Goal: Use online tool/utility: Utilize a website feature to perform a specific function

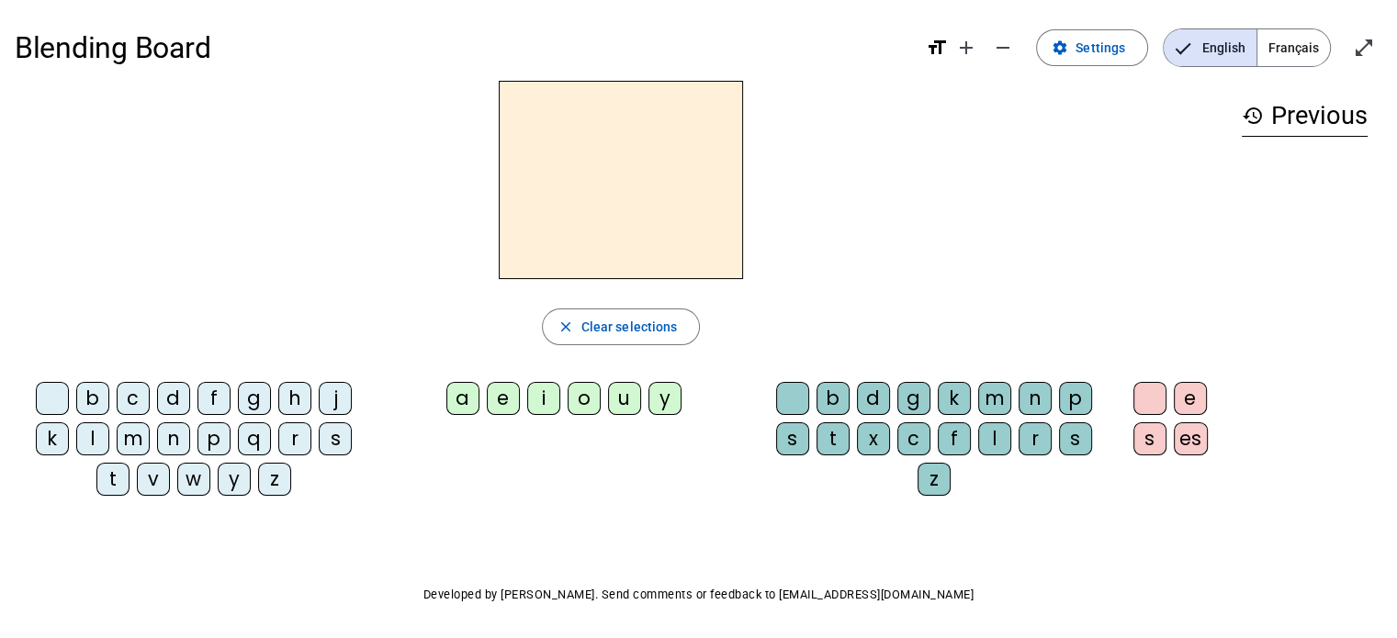
click at [96, 453] on div "l" at bounding box center [92, 439] width 33 height 33
click at [476, 399] on div "a" at bounding box center [462, 398] width 33 height 33
click at [925, 446] on div "c" at bounding box center [913, 439] width 33 height 33
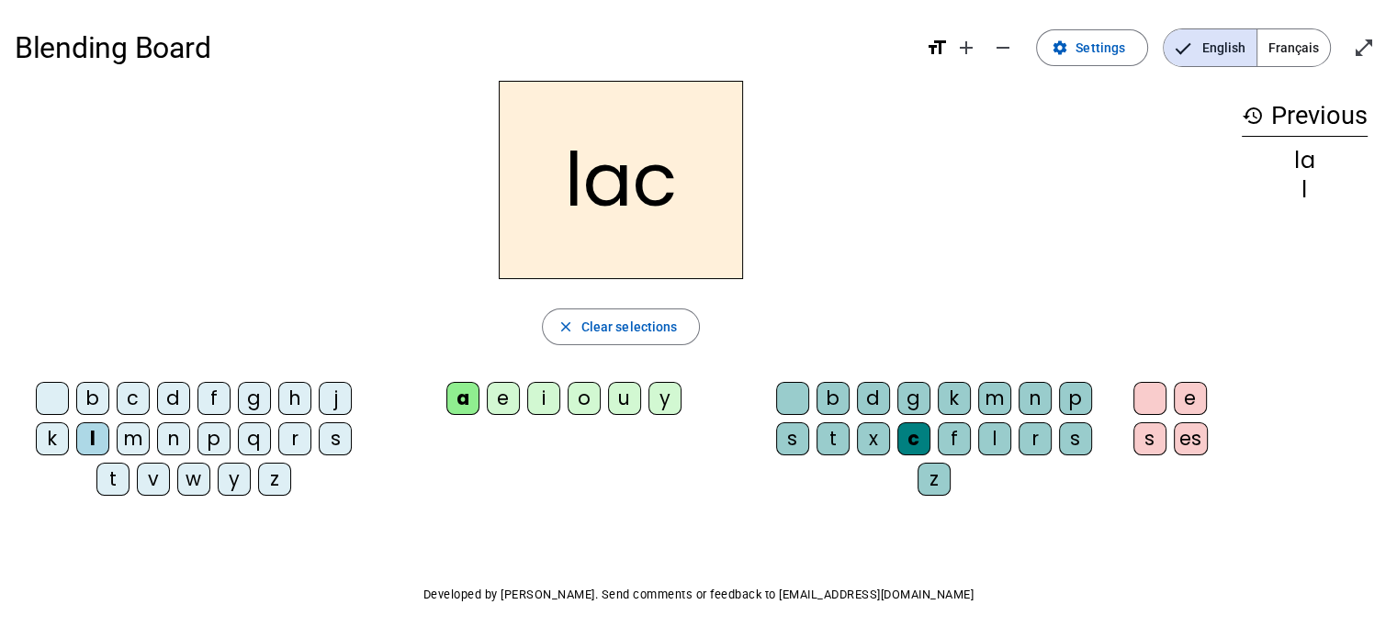
click at [114, 481] on div "t" at bounding box center [112, 479] width 33 height 33
click at [794, 412] on div at bounding box center [792, 398] width 33 height 33
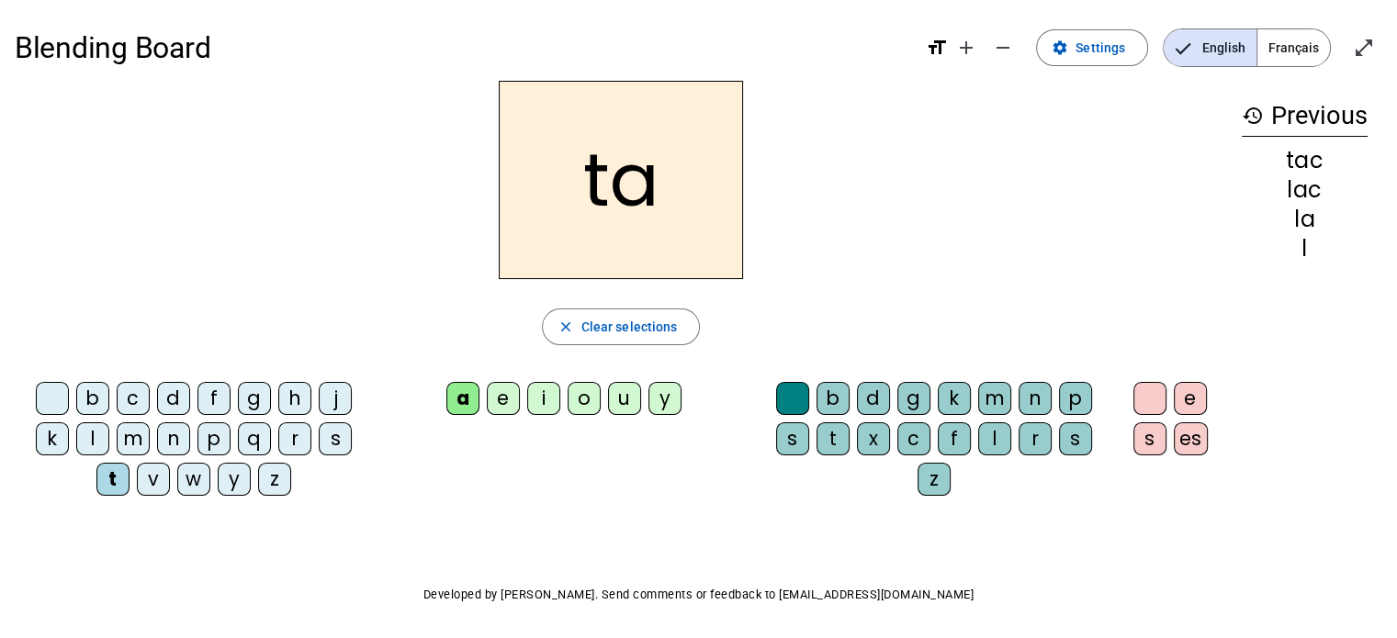
click at [514, 405] on div "e" at bounding box center [503, 398] width 33 height 33
click at [629, 401] on div "u" at bounding box center [624, 398] width 33 height 33
click at [176, 406] on div "d" at bounding box center [173, 398] width 33 height 33
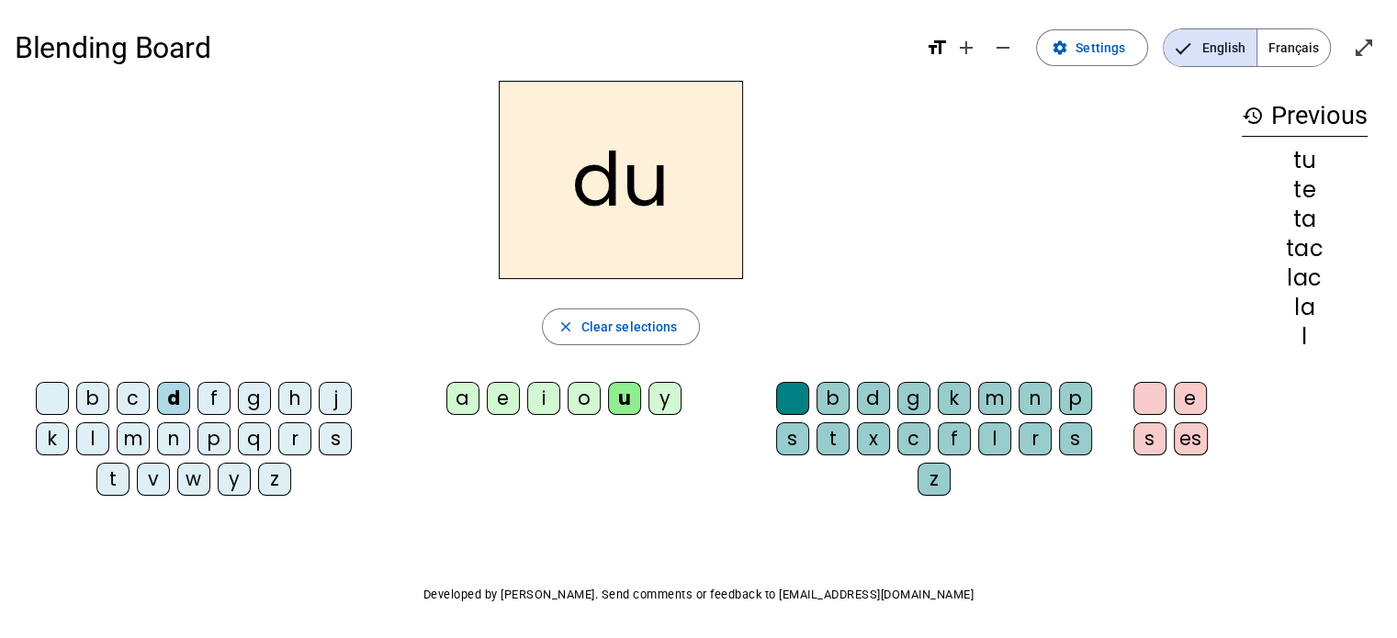
click at [930, 446] on div "c" at bounding box center [913, 439] width 33 height 33
